Goal: Download file/media

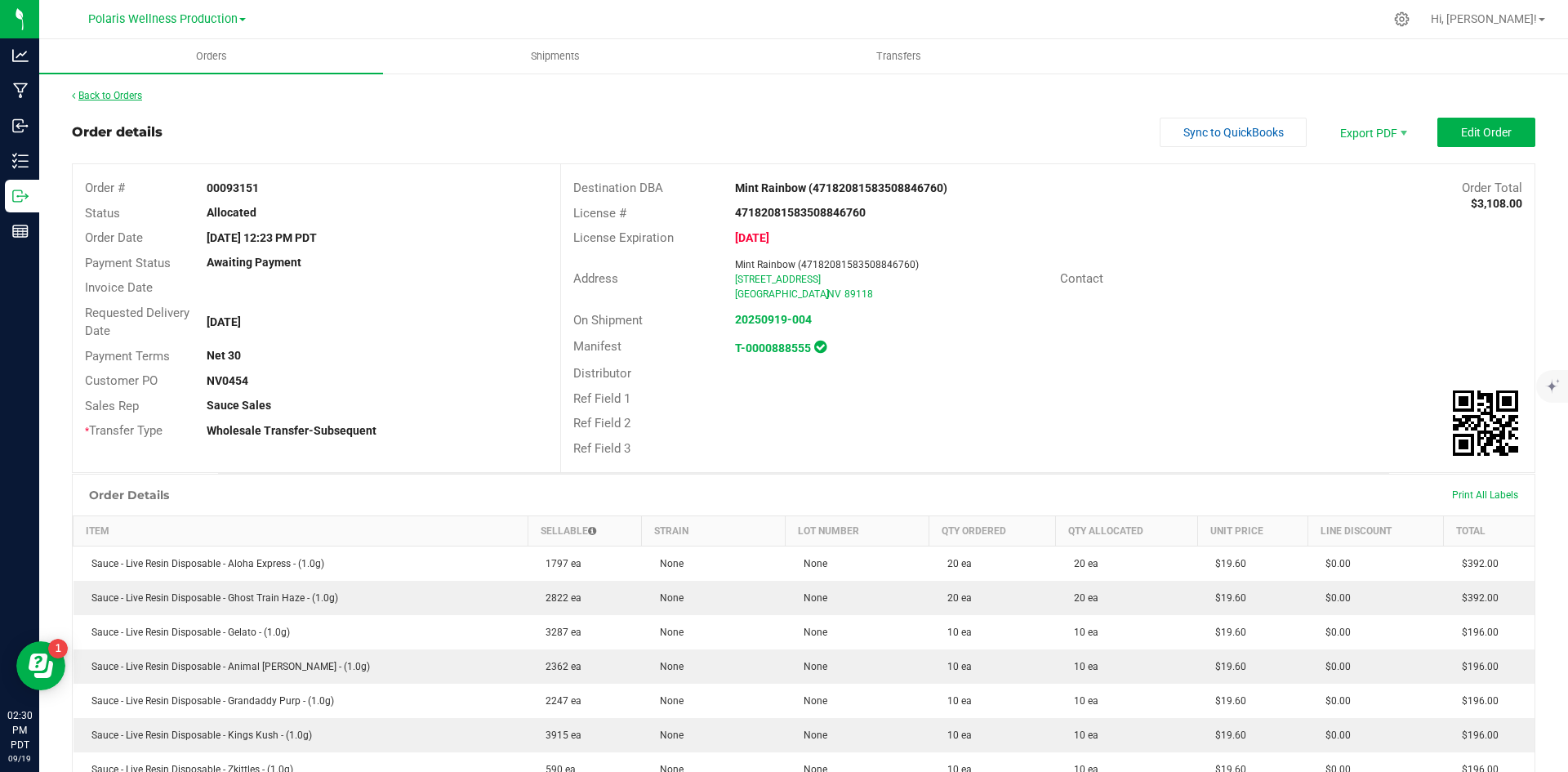
click at [131, 101] on link "Back to Orders" at bounding box center [107, 95] width 71 height 11
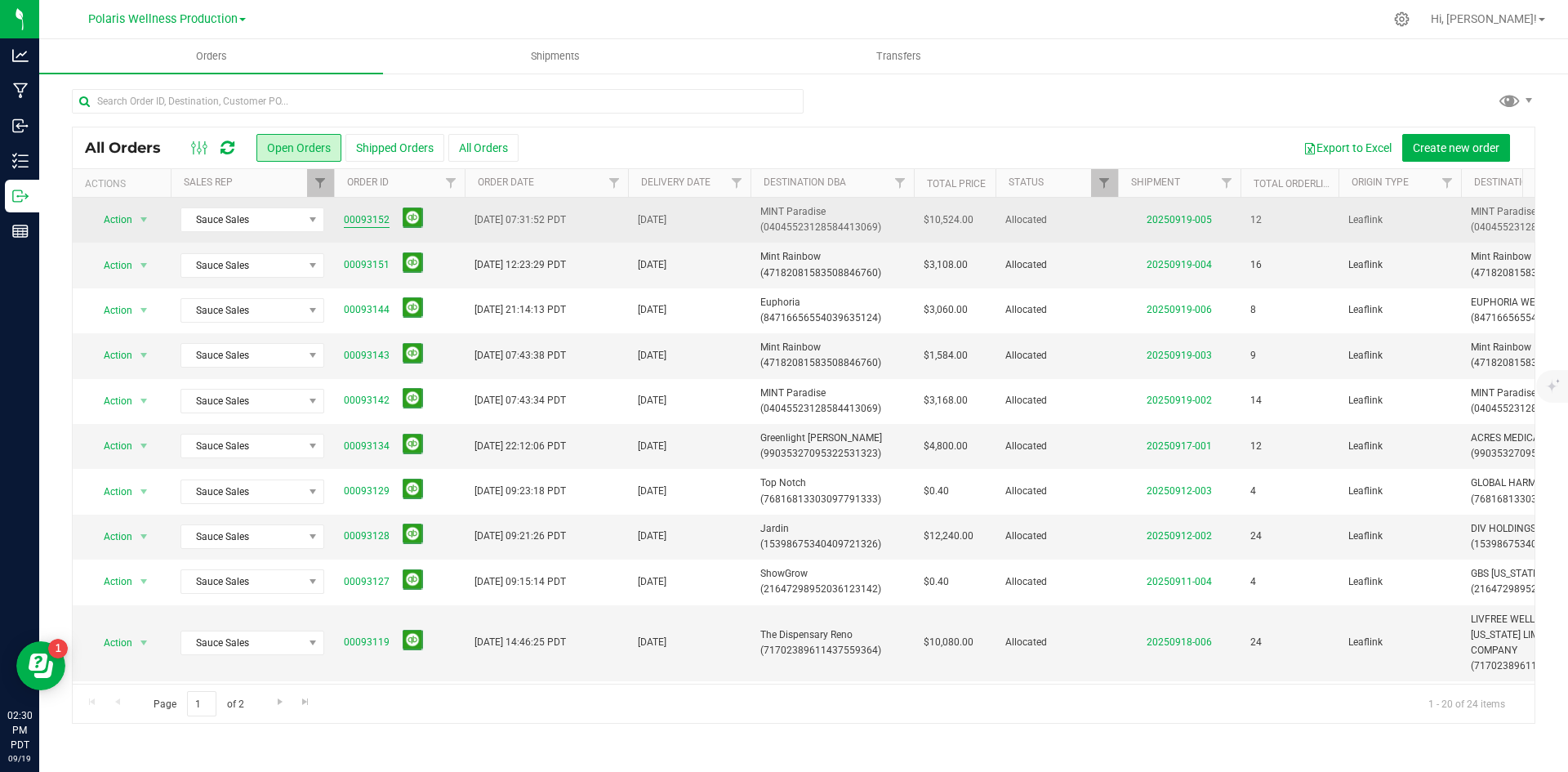
click at [362, 215] on link "00093152" at bounding box center [366, 221] width 46 height 16
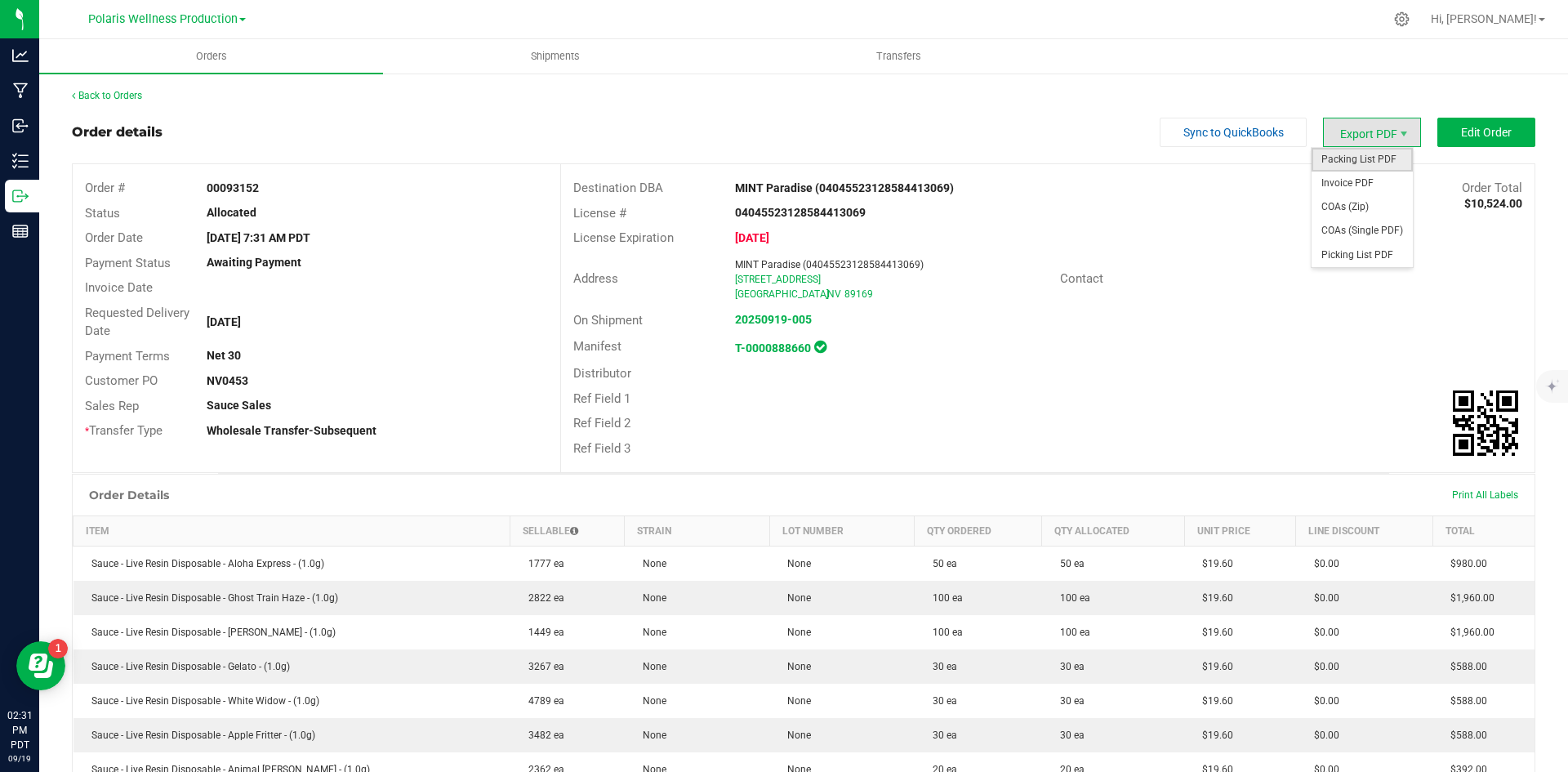
click at [956, 159] on span "Packing List PDF" at bounding box center [1363, 159] width 102 height 23
click at [125, 100] on link "Back to Orders" at bounding box center [107, 95] width 71 height 11
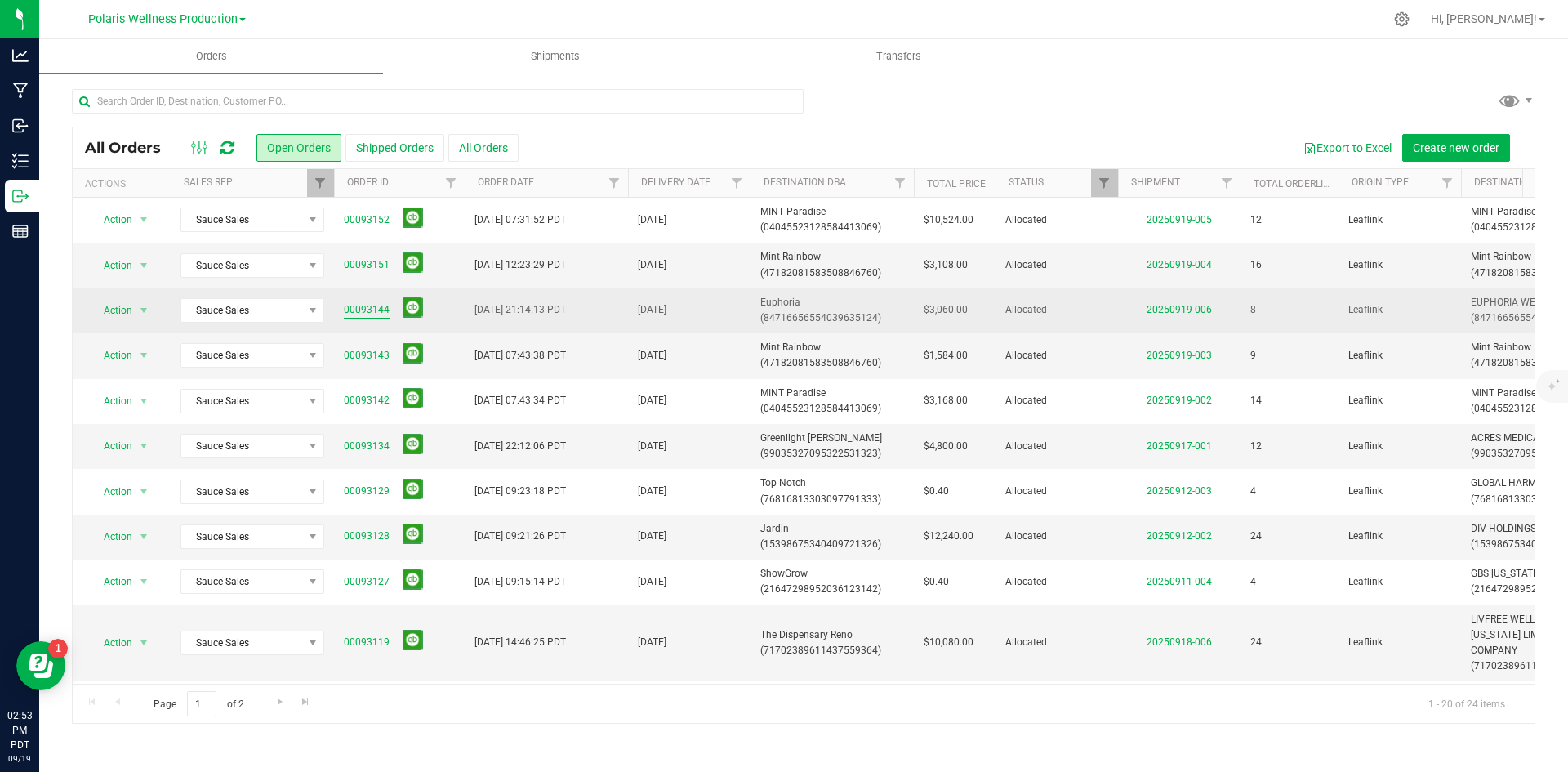
click at [366, 310] on link "00093144" at bounding box center [366, 310] width 46 height 16
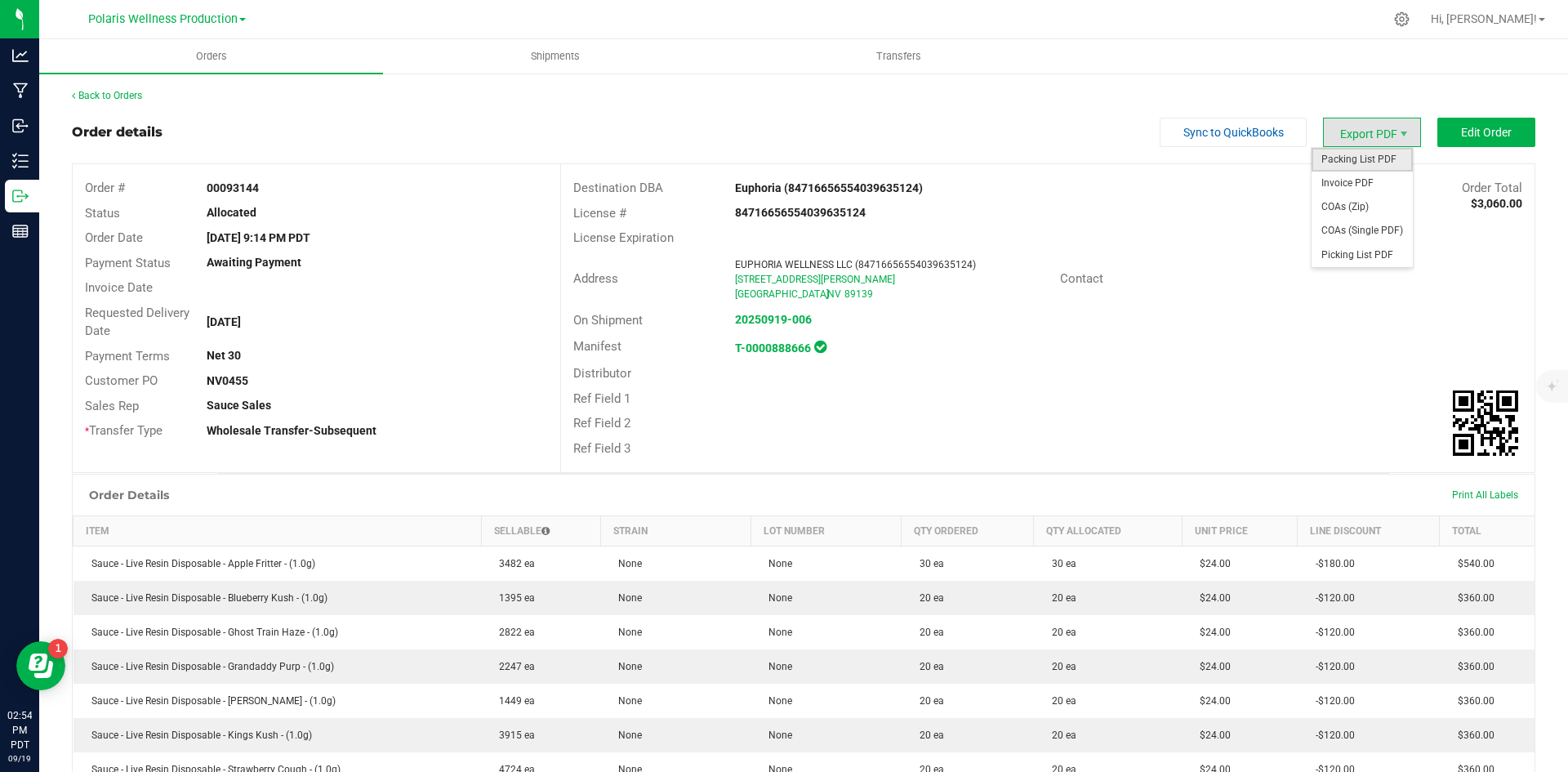
click at [956, 154] on span "Packing List PDF" at bounding box center [1363, 159] width 102 height 23
